Goal: Task Accomplishment & Management: Manage account settings

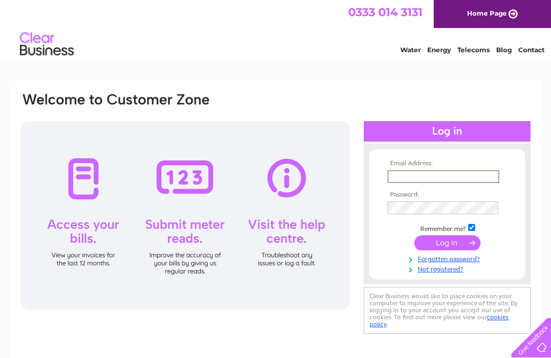
type input "[EMAIL_ADDRESS][DOMAIN_NAME]"
click at [447, 243] on input "submit" at bounding box center [447, 242] width 66 height 15
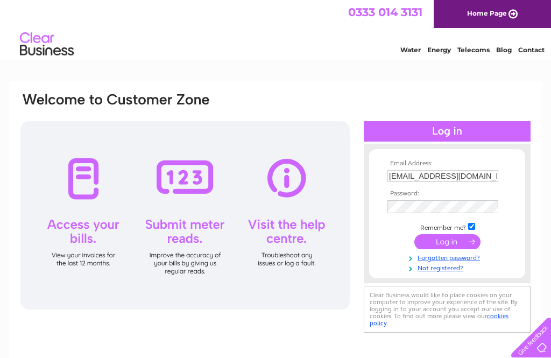
click at [449, 242] on input "submit" at bounding box center [447, 241] width 66 height 15
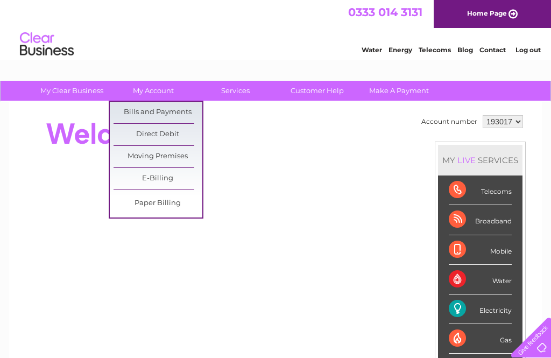
click at [165, 108] on link "Bills and Payments" at bounding box center [158, 113] width 89 height 22
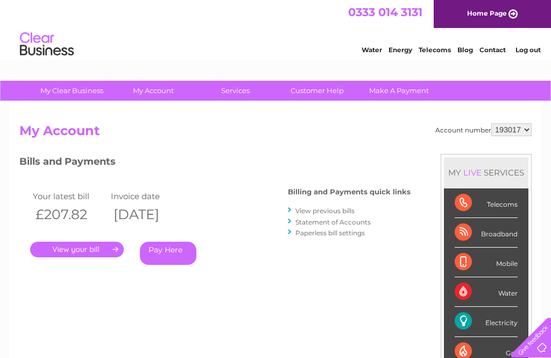
click at [289, 238] on div "Bills and Payments Billing and Payments quick links View previous bills Stateme…" at bounding box center [214, 217] width 391 height 126
click at [75, 249] on link "." at bounding box center [77, 250] width 94 height 16
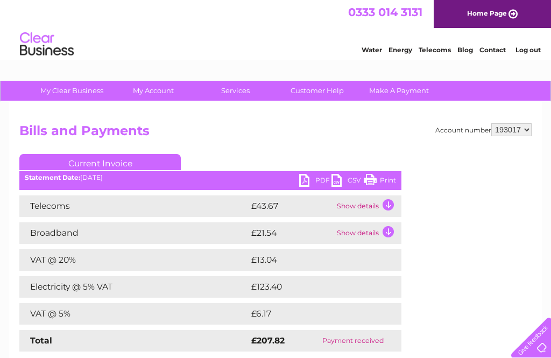
click at [314, 183] on link "PDF" at bounding box center [315, 182] width 32 height 16
